Goal: Task Accomplishment & Management: Manage account settings

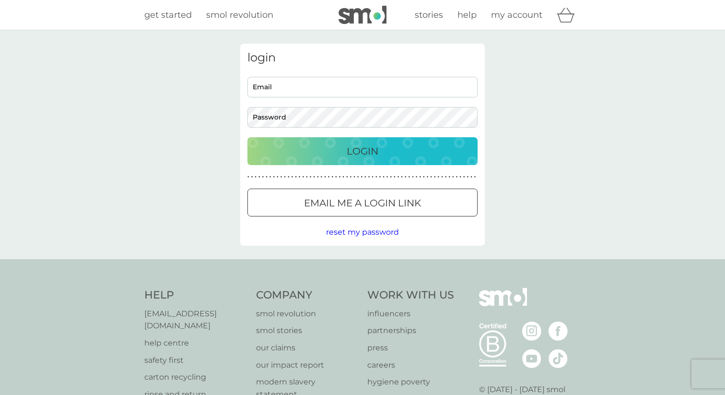
click at [379, 103] on div "Email Password" at bounding box center [362, 102] width 237 height 51
click at [379, 94] on input "Email" at bounding box center [362, 87] width 230 height 21
type input "[PERSON_NAME][EMAIL_ADDRESS][PERSON_NAME][DOMAIN_NAME]"
click at [329, 159] on button "Login" at bounding box center [362, 151] width 230 height 28
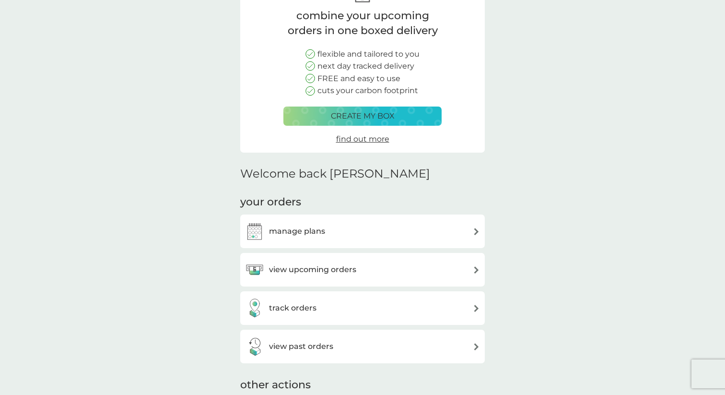
scroll to position [76, 0]
click at [330, 108] on button "create my box" at bounding box center [362, 115] width 158 height 19
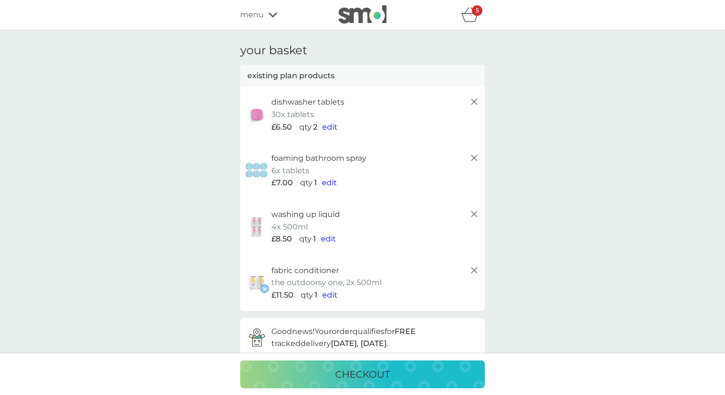
click at [332, 123] on span "edit" at bounding box center [329, 126] width 15 height 9
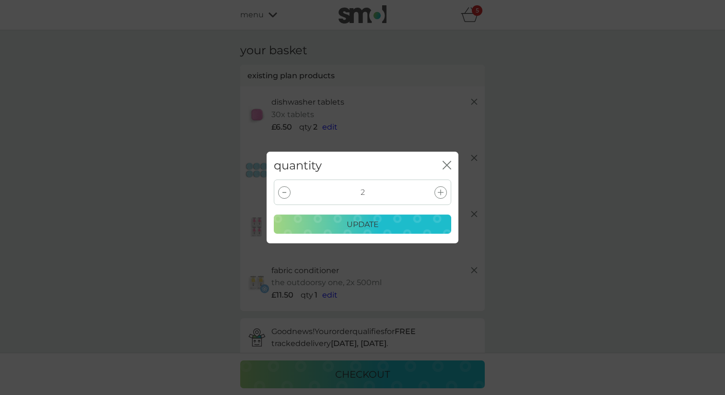
click at [283, 190] on div at bounding box center [284, 192] width 12 height 12
click at [344, 223] on div "update" at bounding box center [362, 224] width 165 height 12
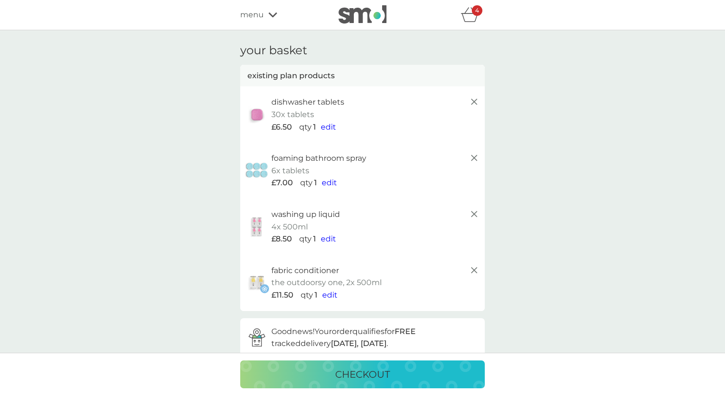
click at [472, 20] on icon "basket" at bounding box center [470, 14] width 18 height 15
click at [367, 13] on img at bounding box center [363, 14] width 48 height 18
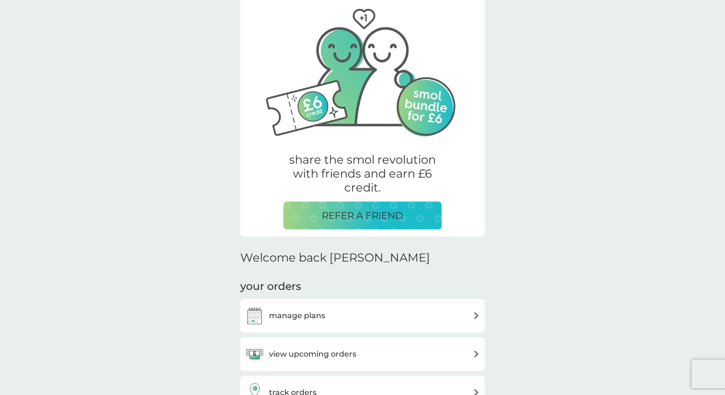
scroll to position [74, 0]
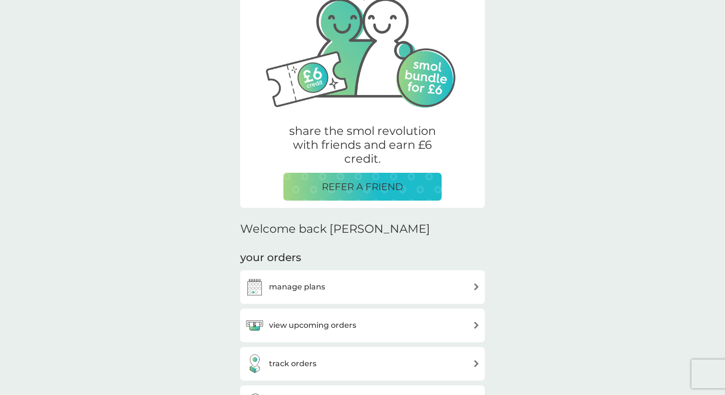
click at [299, 275] on div "manage plans" at bounding box center [362, 287] width 245 height 34
click at [299, 285] on h3 "manage plans" at bounding box center [297, 287] width 56 height 12
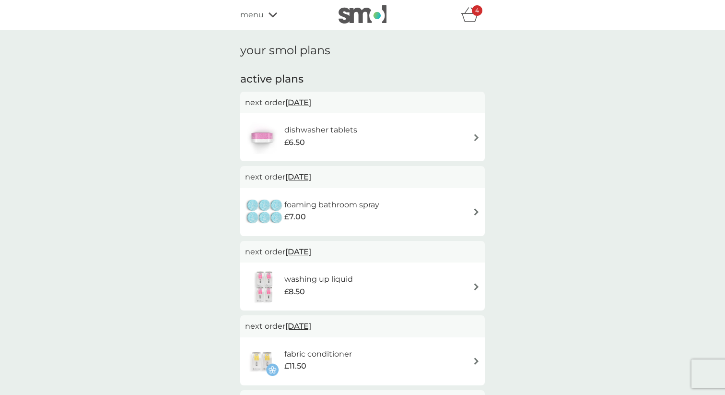
click at [382, 140] on div "dishwasher tablets £6.50" at bounding box center [362, 137] width 235 height 34
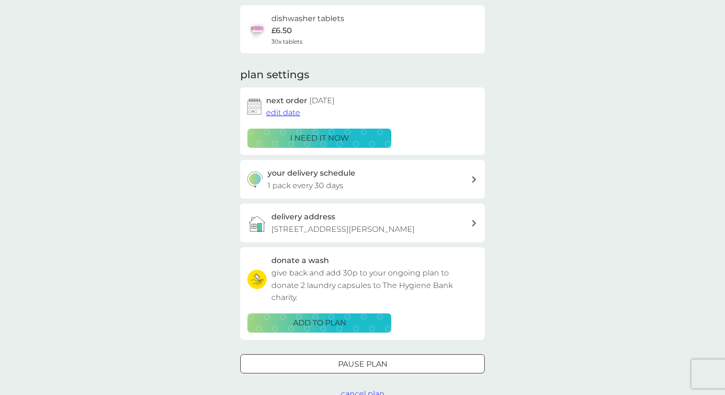
scroll to position [117, 0]
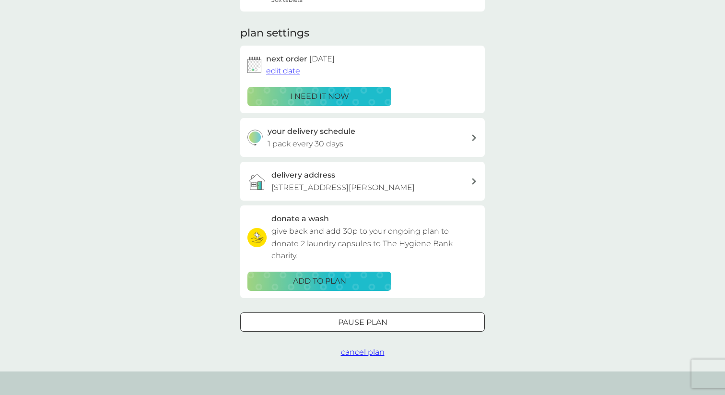
click at [369, 321] on div at bounding box center [362, 322] width 35 height 10
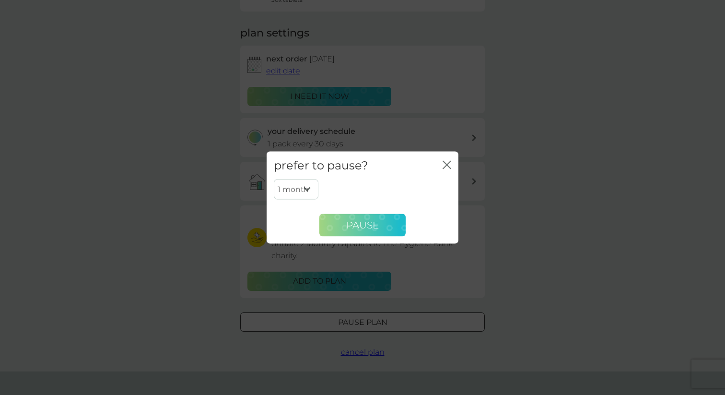
click at [350, 231] on button "Pause" at bounding box center [362, 224] width 86 height 23
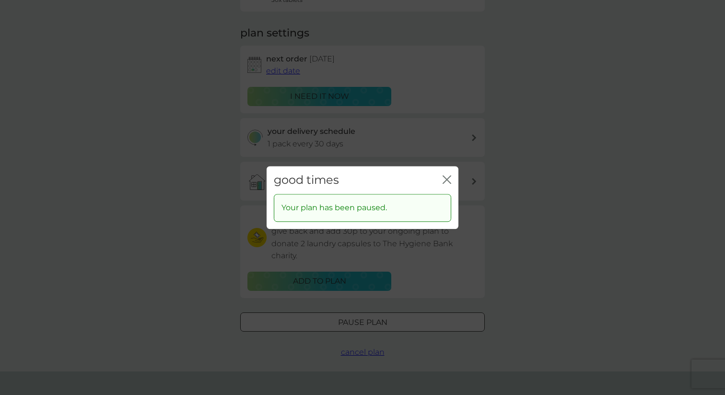
click at [447, 178] on icon "close" at bounding box center [447, 179] width 9 height 9
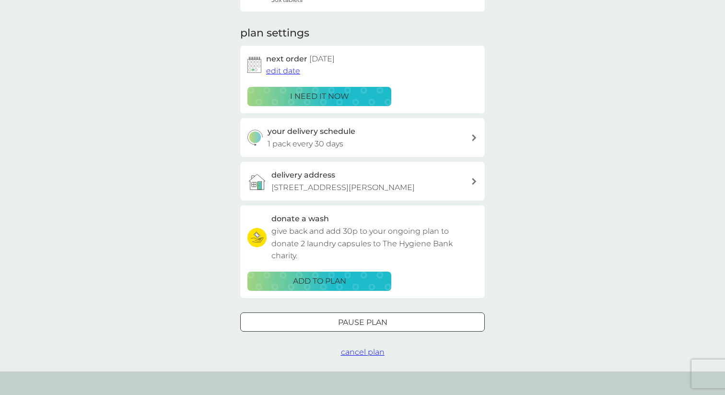
scroll to position [0, 0]
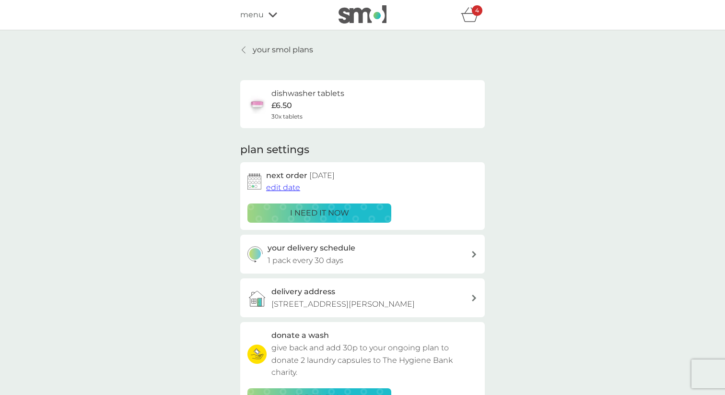
click at [283, 48] on p "your smol plans" at bounding box center [283, 50] width 60 height 12
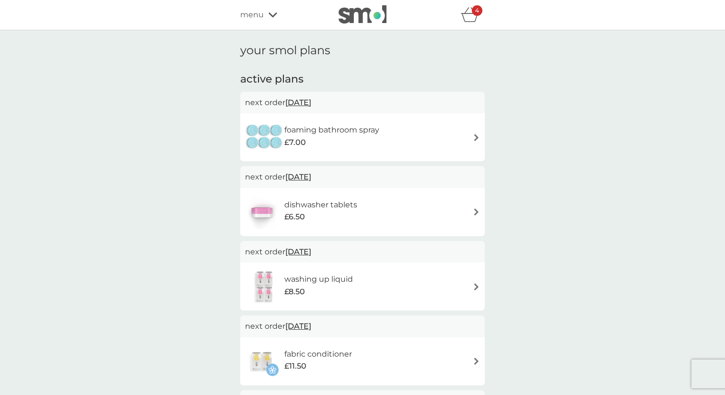
scroll to position [0, 0]
click at [282, 48] on h1 "your smol plans" at bounding box center [362, 50] width 245 height 14
drag, startPoint x: 284, startPoint y: 48, endPoint x: 309, endPoint y: 43, distance: 25.4
click at [309, 44] on h1 "your smol plans" at bounding box center [362, 50] width 245 height 14
click at [335, 142] on div "£7.00" at bounding box center [331, 142] width 95 height 12
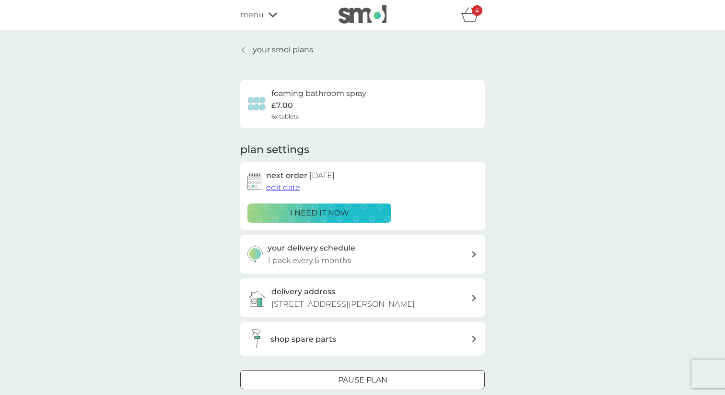
scroll to position [8, 0]
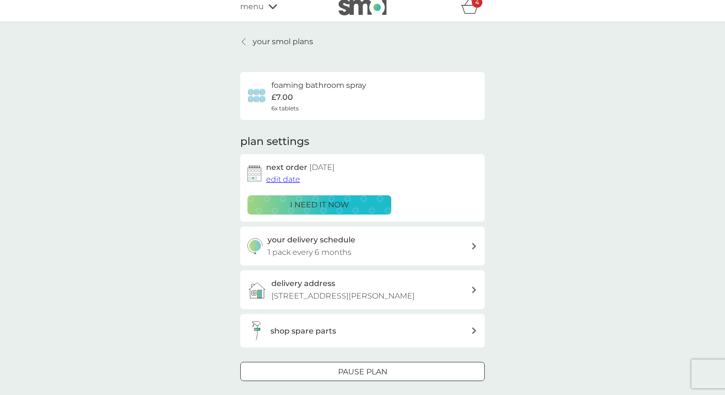
click at [308, 254] on p "1 pack every 6 months" at bounding box center [310, 252] width 84 height 12
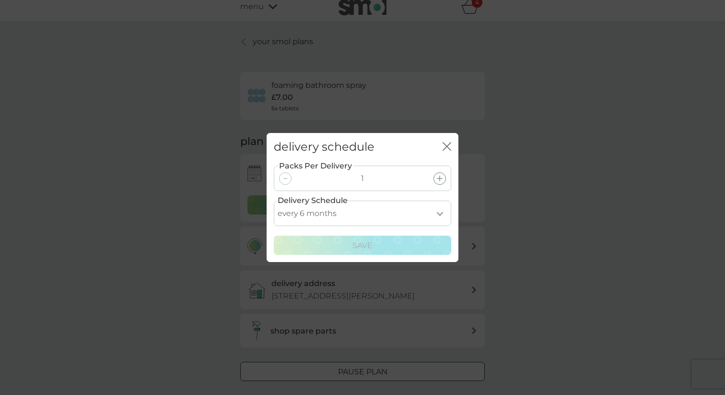
click at [351, 216] on select "every 1 month every 2 months every 3 months every 4 months every 5 months every…" at bounding box center [362, 212] width 177 height 25
select select "8"
click at [274, 200] on select "every 1 month every 2 months every 3 months every 4 months every 5 months every…" at bounding box center [362, 212] width 177 height 25
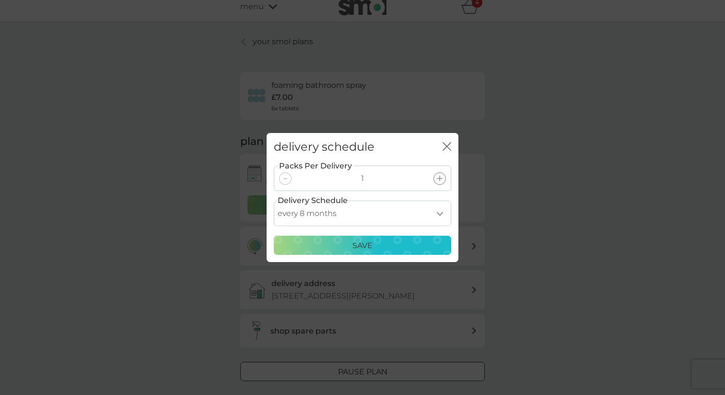
click at [346, 244] on div "Save" at bounding box center [362, 245] width 165 height 12
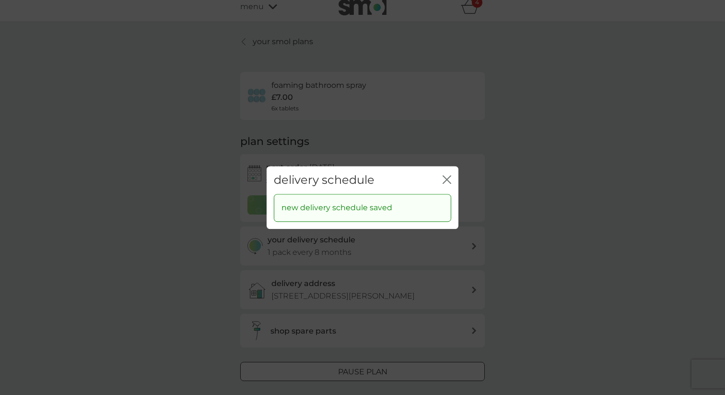
click at [239, 244] on div "delivery schedule close new delivery schedule saved" at bounding box center [362, 197] width 725 height 395
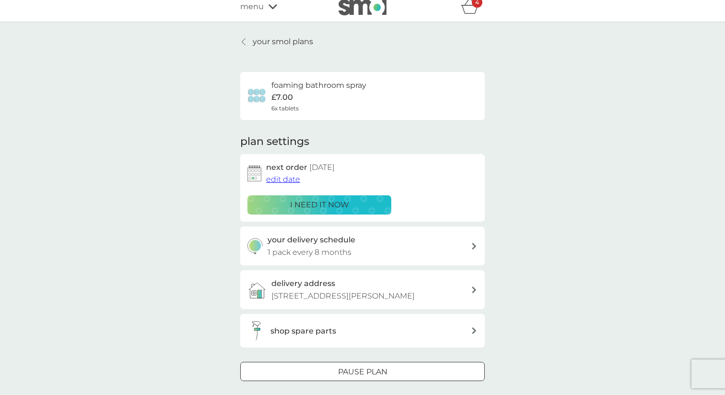
click at [268, 37] on p "your smol plans" at bounding box center [283, 41] width 60 height 12
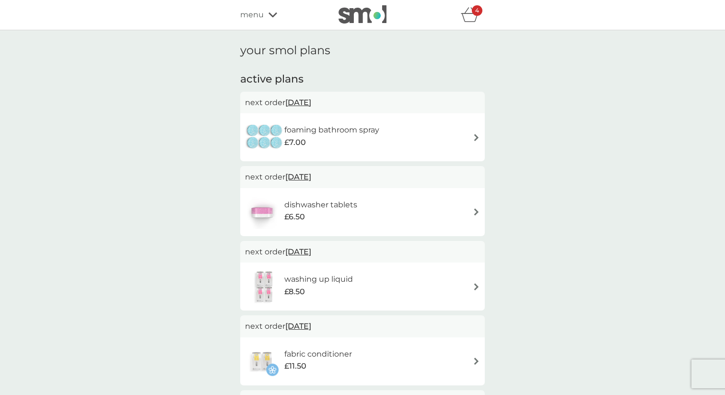
click at [304, 174] on span "14 Oct 2025" at bounding box center [298, 176] width 26 height 19
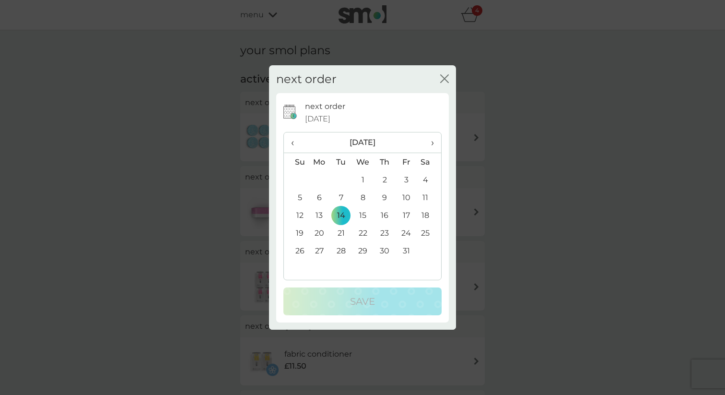
click at [424, 141] on span "›" at bounding box center [429, 142] width 10 height 20
click at [428, 141] on span "›" at bounding box center [429, 142] width 10 height 20
click at [317, 179] on td "1" at bounding box center [319, 180] width 22 height 18
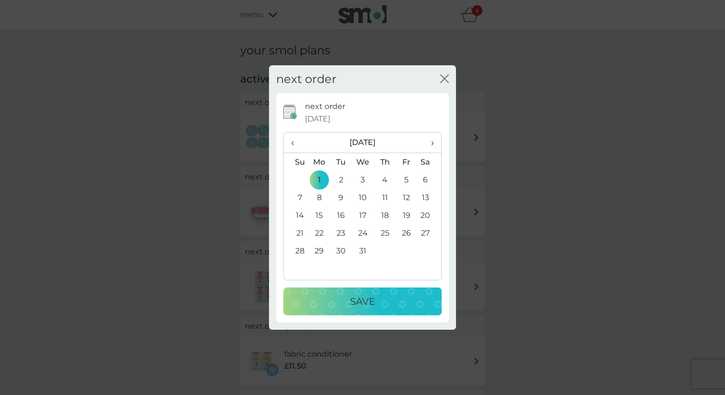
click at [321, 301] on div "Save" at bounding box center [362, 300] width 139 height 15
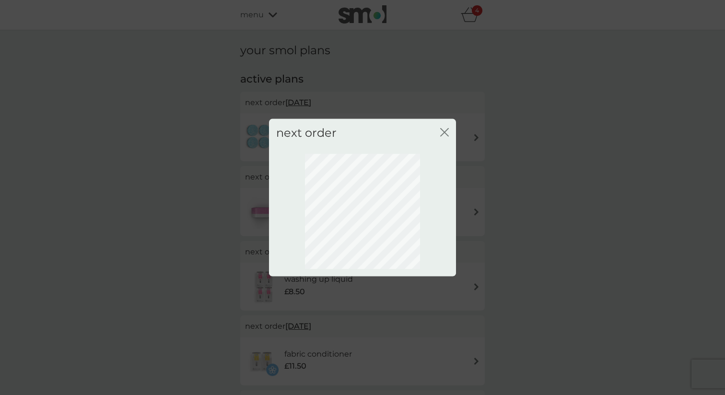
click at [206, 296] on div "next order close" at bounding box center [362, 197] width 725 height 395
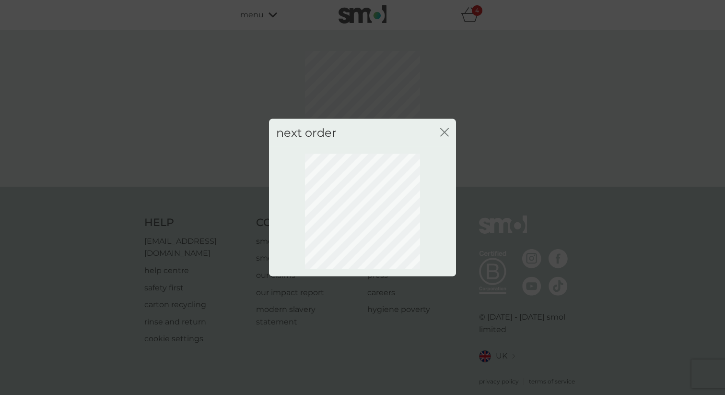
click at [206, 296] on div "next order close" at bounding box center [362, 197] width 725 height 395
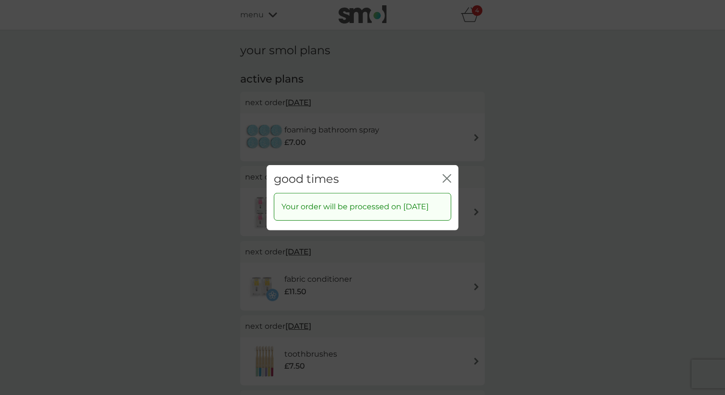
click at [444, 174] on icon "close" at bounding box center [447, 178] width 9 height 9
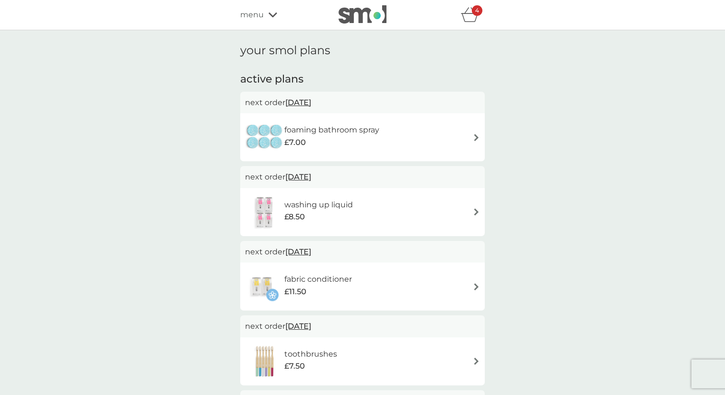
click at [311, 101] on span "24 Sep 2025" at bounding box center [298, 102] width 26 height 19
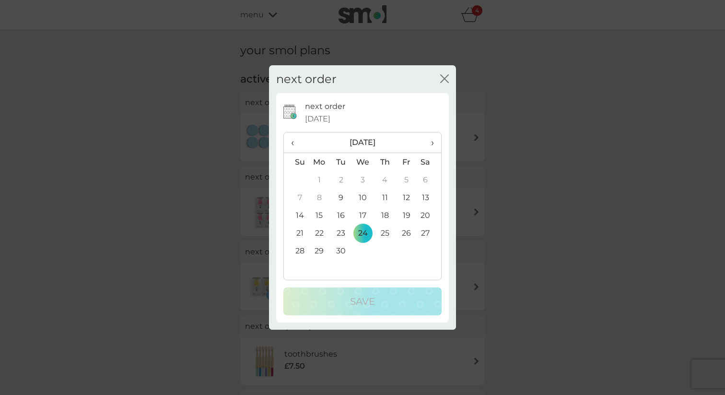
click at [425, 140] on span "›" at bounding box center [429, 142] width 10 height 20
click at [429, 149] on span "›" at bounding box center [429, 142] width 10 height 20
click at [320, 179] on td "1" at bounding box center [319, 180] width 22 height 18
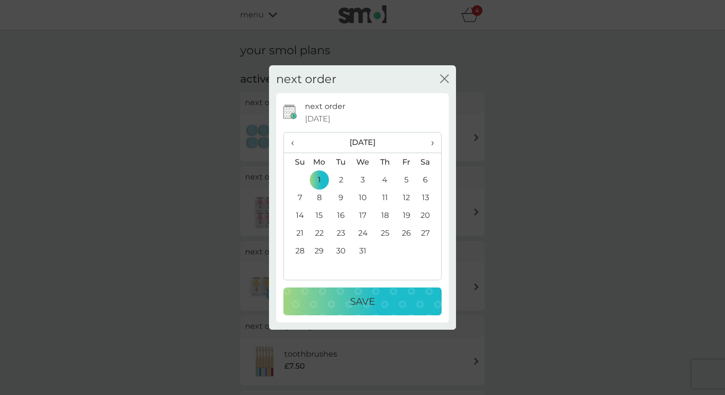
click at [327, 310] on button "Save" at bounding box center [362, 301] width 158 height 28
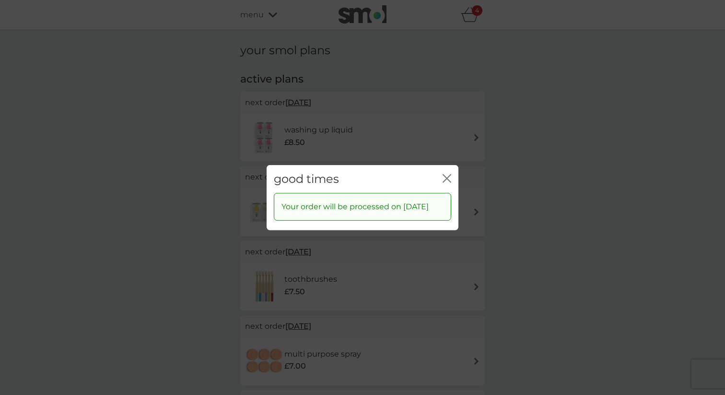
click at [443, 174] on icon "close" at bounding box center [447, 178] width 9 height 9
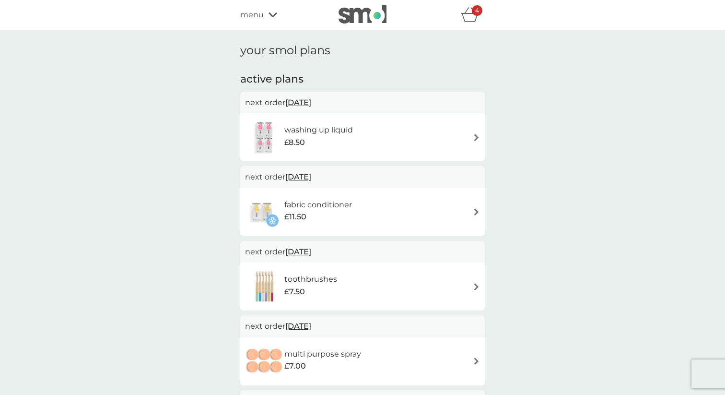
click at [311, 101] on span "15 Oct 2025" at bounding box center [298, 102] width 26 height 19
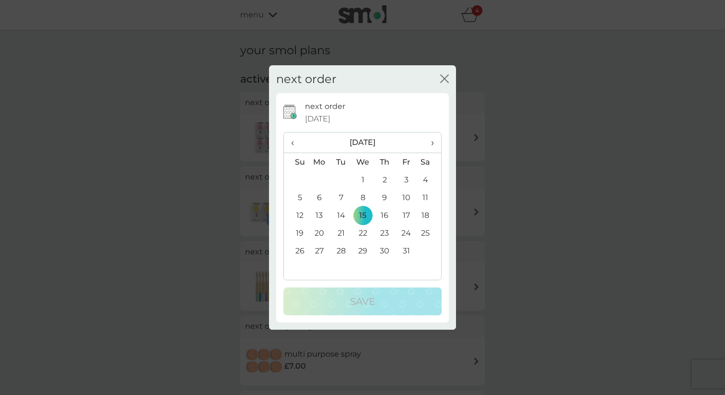
click at [438, 141] on th "›" at bounding box center [429, 142] width 24 height 21
click at [435, 141] on th "›" at bounding box center [429, 142] width 24 height 21
click at [316, 179] on td "1" at bounding box center [319, 180] width 22 height 18
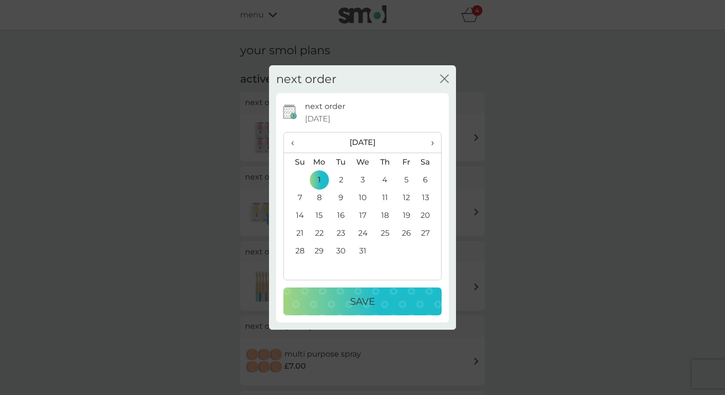
click at [332, 315] on div "next order 15 Oct 2025 ‹ December 2025 › Su Mo Tu We Th Fr Sa 30 1 2 3 4 5 6 7 …" at bounding box center [362, 207] width 173 height 229
click at [332, 314] on button "Save" at bounding box center [362, 301] width 158 height 28
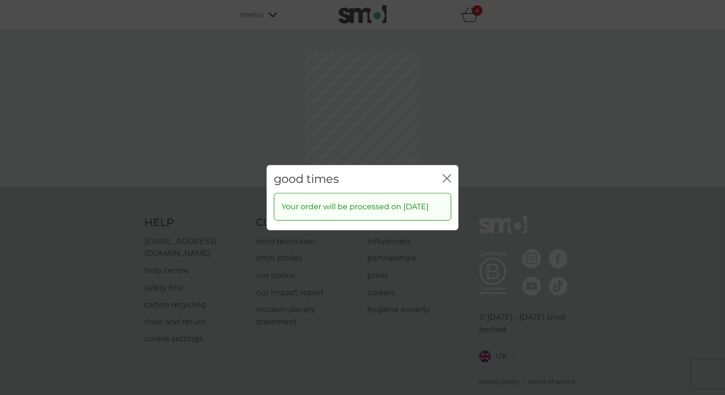
click at [444, 132] on div "good times close Your order will be processed on 1 Dec 2025" at bounding box center [362, 197] width 725 height 395
